Goal: Information Seeking & Learning: Learn about a topic

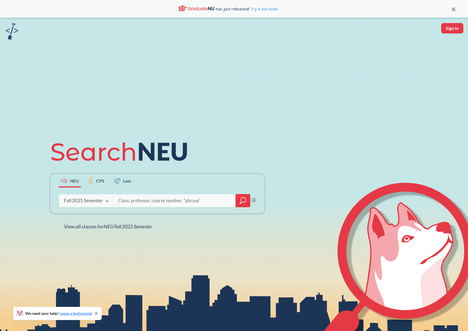
type input "INFO7375"
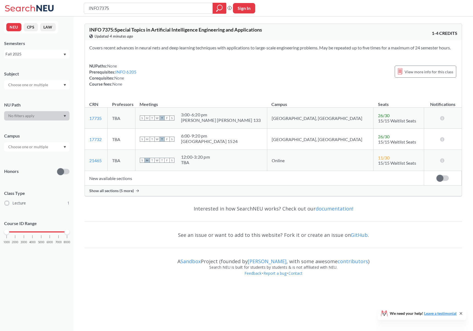
click at [116, 190] on span "Show all sections (5 more)" at bounding box center [111, 190] width 44 height 5
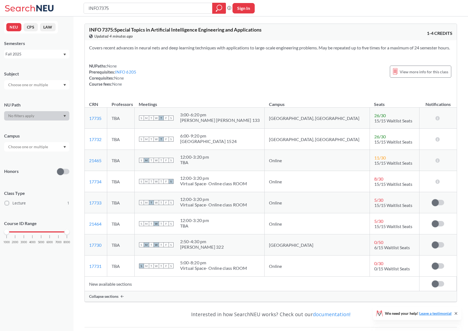
drag, startPoint x: 206, startPoint y: 270, endPoint x: 350, endPoint y: 272, distance: 144.4
click at [345, 272] on tr "17731 View this section on Banner. TBA S M T W T F S 5:00 - 8:20 pm Virtual Spa…" at bounding box center [271, 265] width 372 height 21
drag, startPoint x: 367, startPoint y: 271, endPoint x: 228, endPoint y: 269, distance: 138.9
click at [228, 269] on tr "17731 View this section on Banner. TBA S M T W T F S 5:00 - 8:20 pm Virtual Spa…" at bounding box center [271, 265] width 372 height 21
drag, startPoint x: 221, startPoint y: 268, endPoint x: 217, endPoint y: 269, distance: 4.2
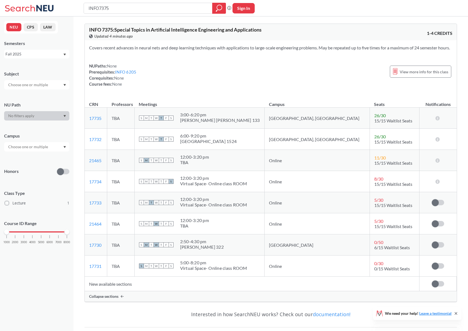
click at [221, 265] on div "5:00 - 8:20 pm" at bounding box center [213, 262] width 67 height 5
drag, startPoint x: 225, startPoint y: 269, endPoint x: 237, endPoint y: 271, distance: 11.4
click at [231, 265] on div "5:00 - 8:20 pm" at bounding box center [213, 262] width 67 height 5
click at [237, 271] on div "Virtual Space- Online class ROOM" at bounding box center [213, 267] width 67 height 5
click at [226, 271] on div "Virtual Space- Online class ROOM" at bounding box center [213, 267] width 67 height 5
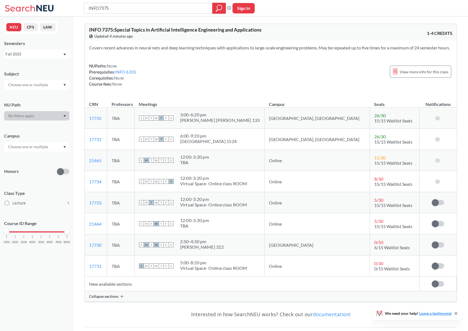
click at [227, 265] on div "5:00 - 8:20 pm" at bounding box center [213, 262] width 67 height 5
